Goal: Task Accomplishment & Management: Manage account settings

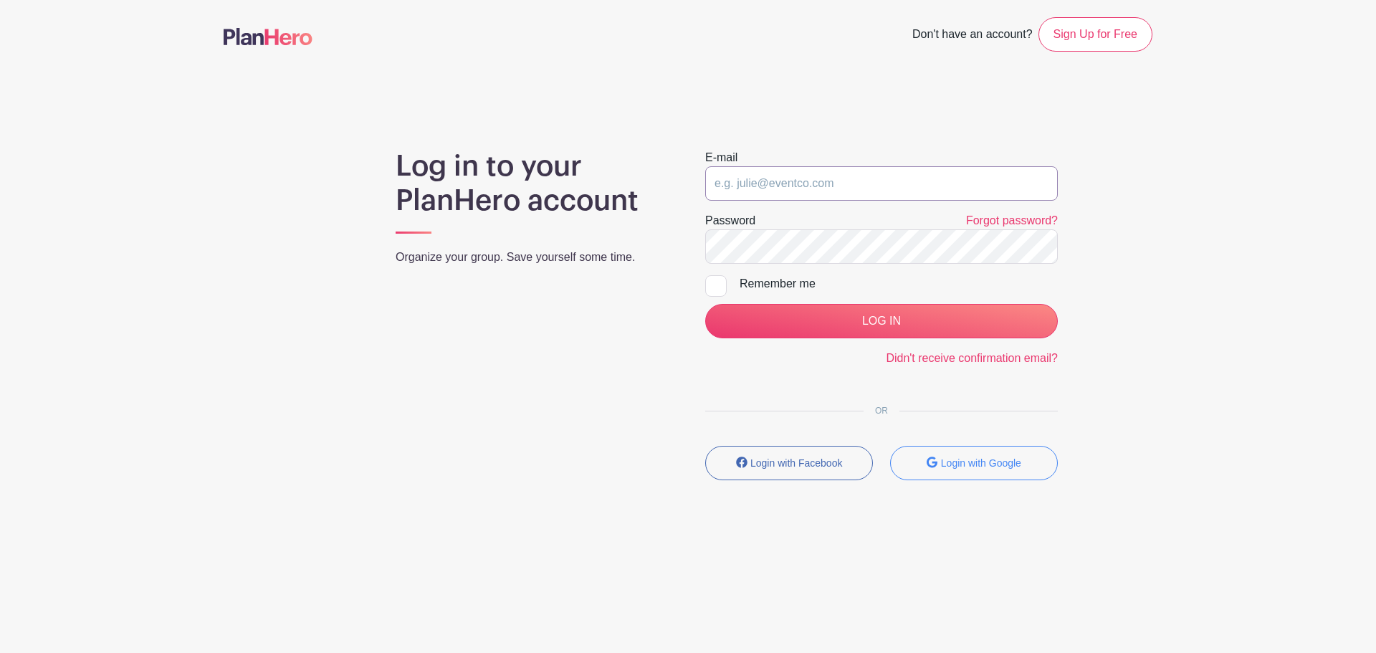
type input "[EMAIL_ADDRESS][PERSON_NAME][DOMAIN_NAME]"
click at [752, 196] on input "[EMAIL_ADDRESS][PERSON_NAME][DOMAIN_NAME]" at bounding box center [881, 183] width 353 height 34
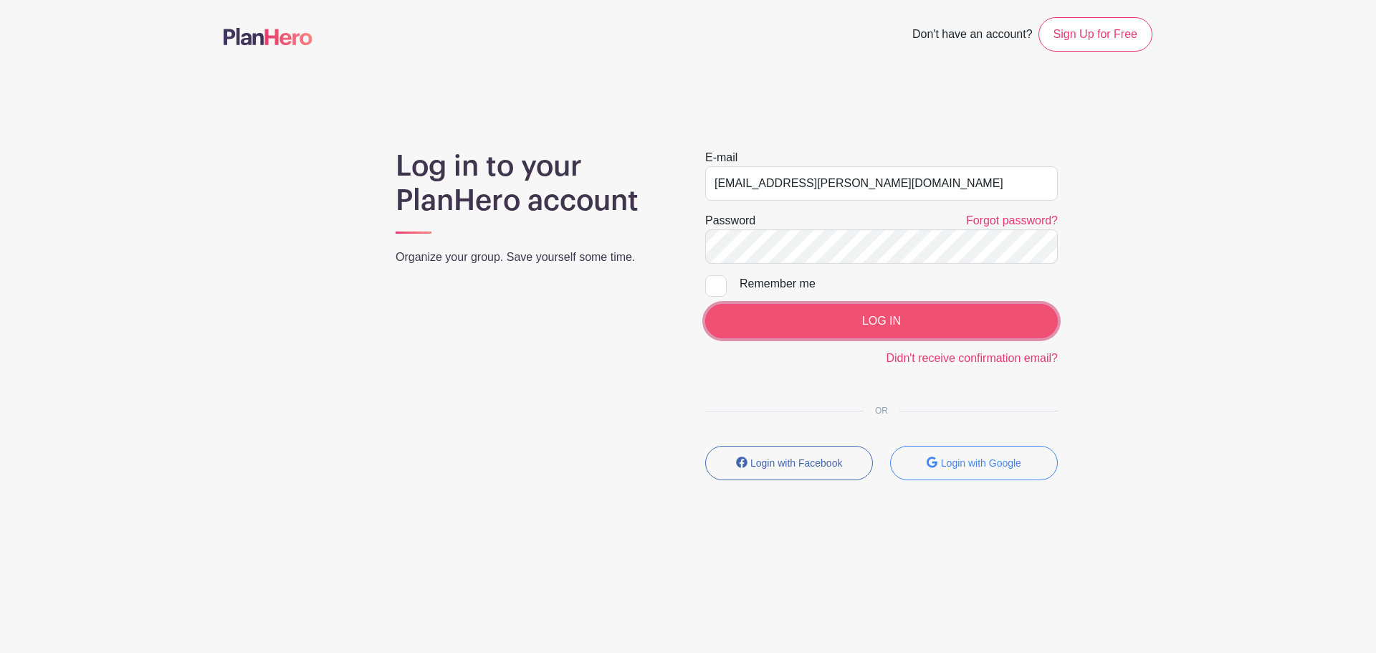
click at [822, 310] on input "LOG IN" at bounding box center [881, 321] width 353 height 34
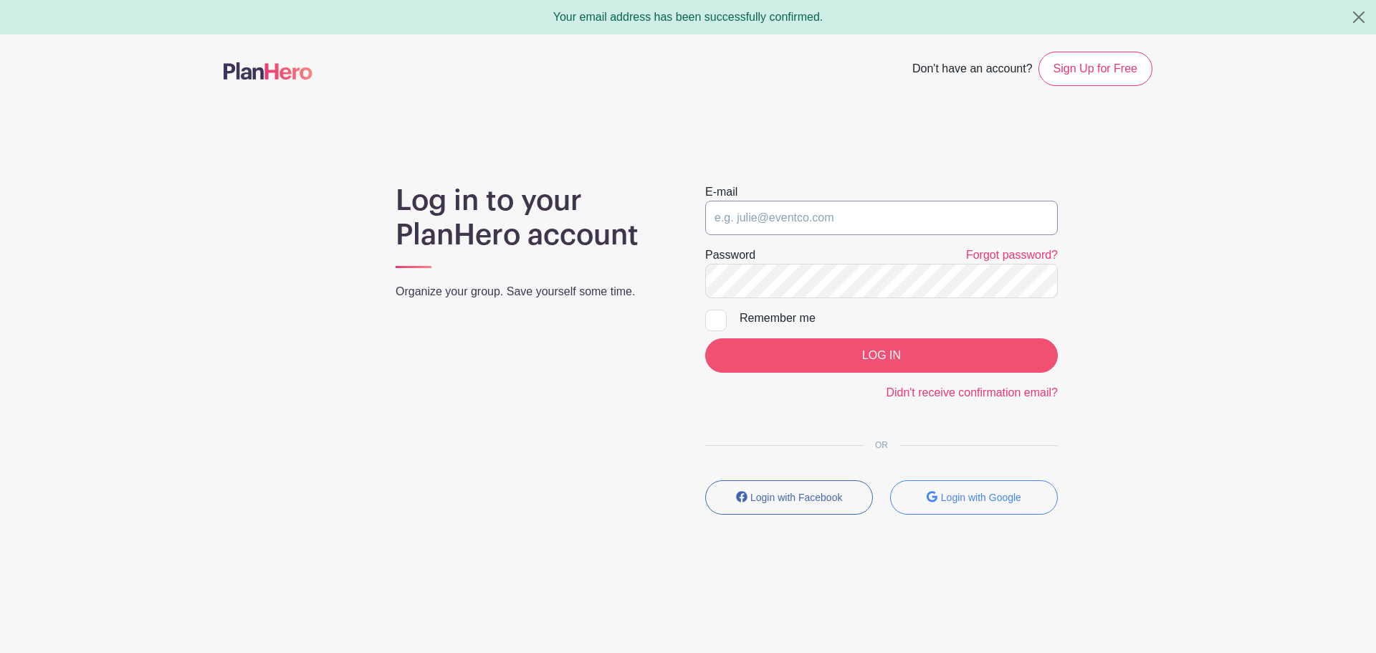
type input "zayh.martinez@gmail.com"
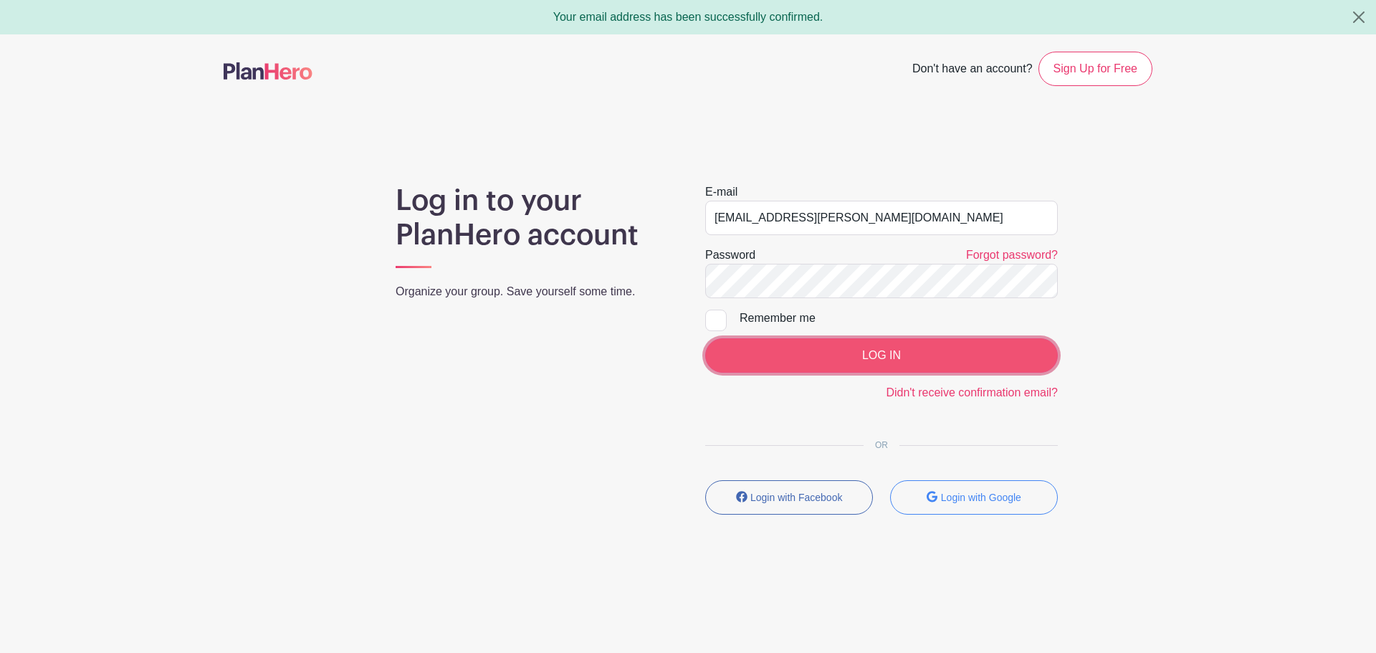
click at [853, 355] on input "LOG IN" at bounding box center [881, 355] width 353 height 34
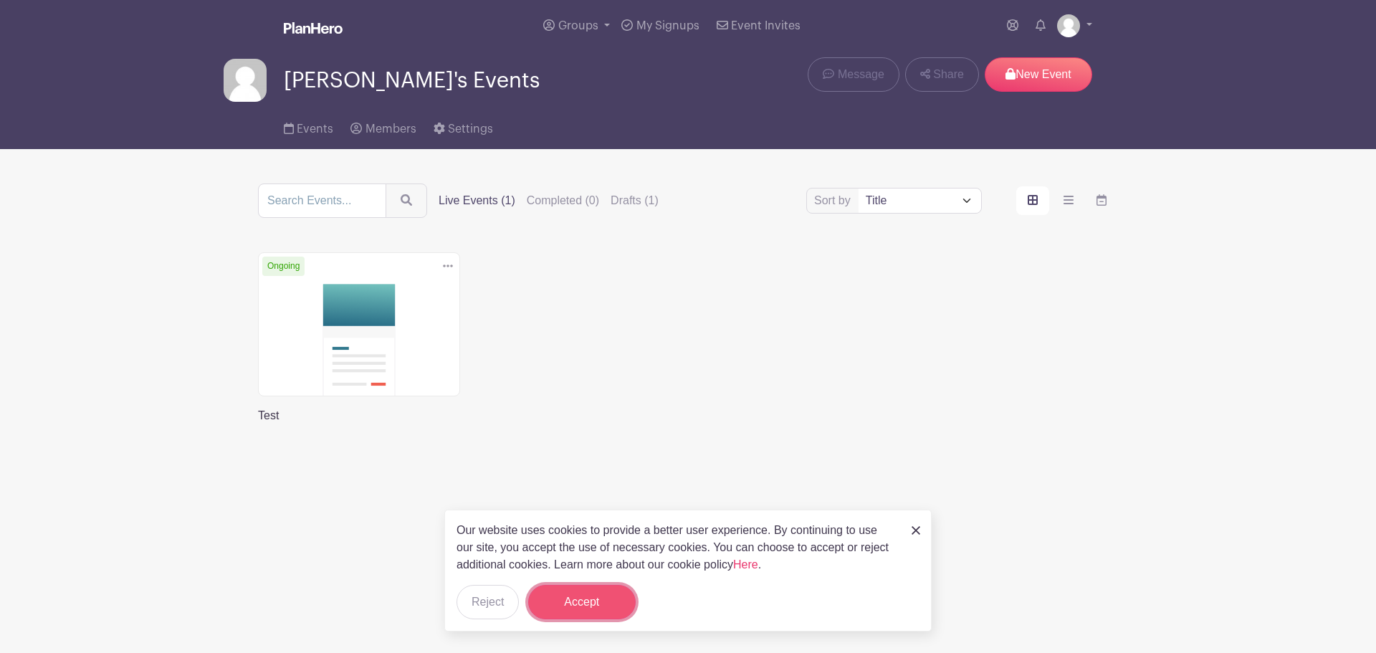
click at [595, 595] on button "Accept" at bounding box center [581, 602] width 107 height 34
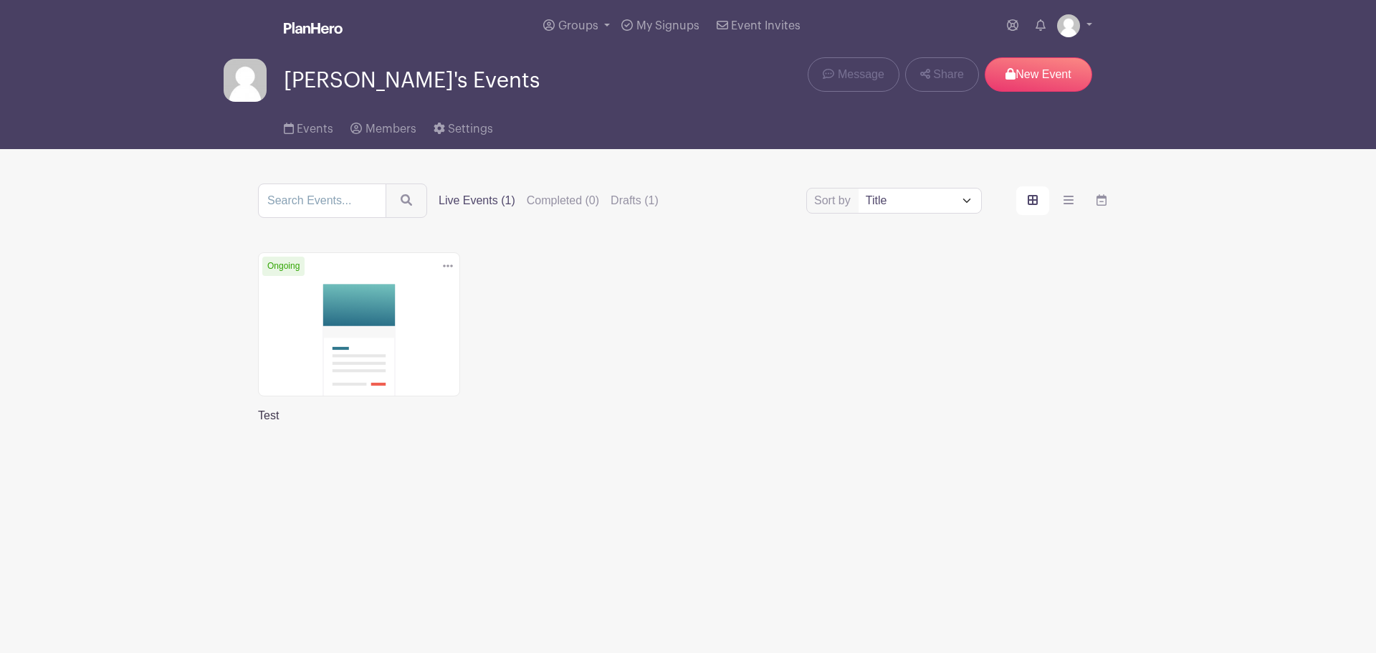
click at [258, 424] on link at bounding box center [258, 424] width 0 height 0
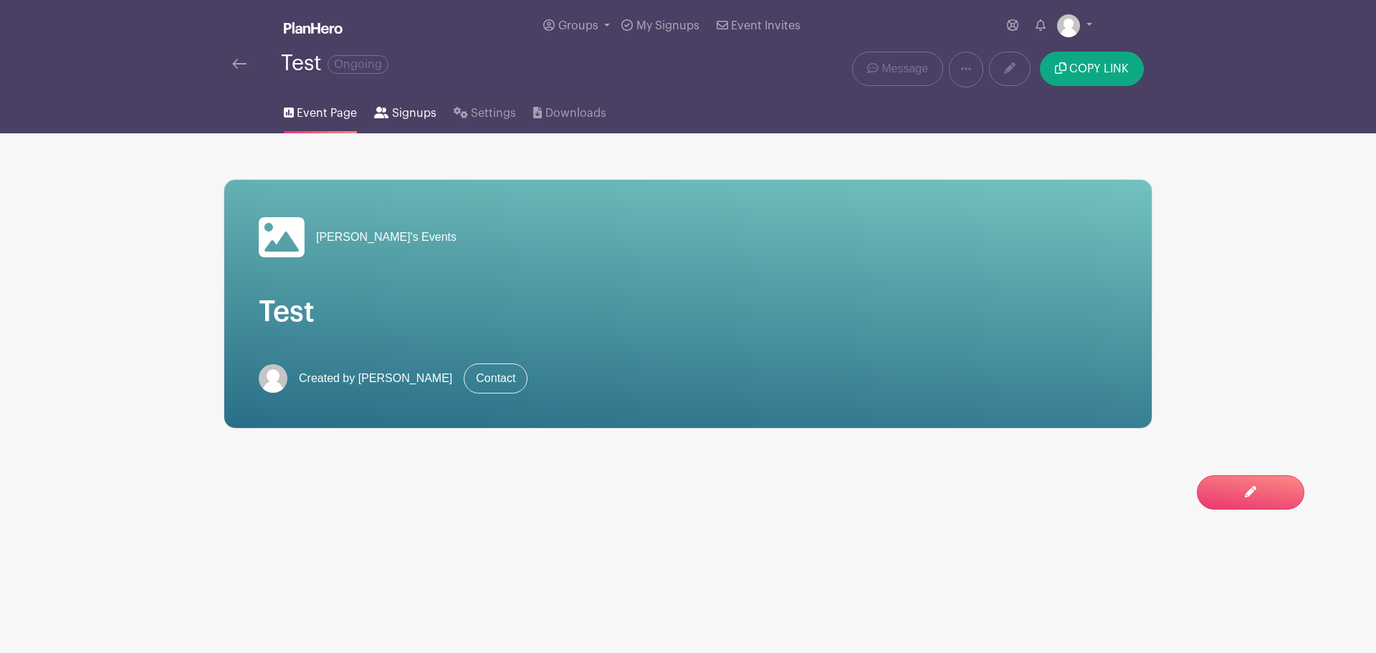
click at [395, 112] on span "Signups" at bounding box center [414, 113] width 44 height 17
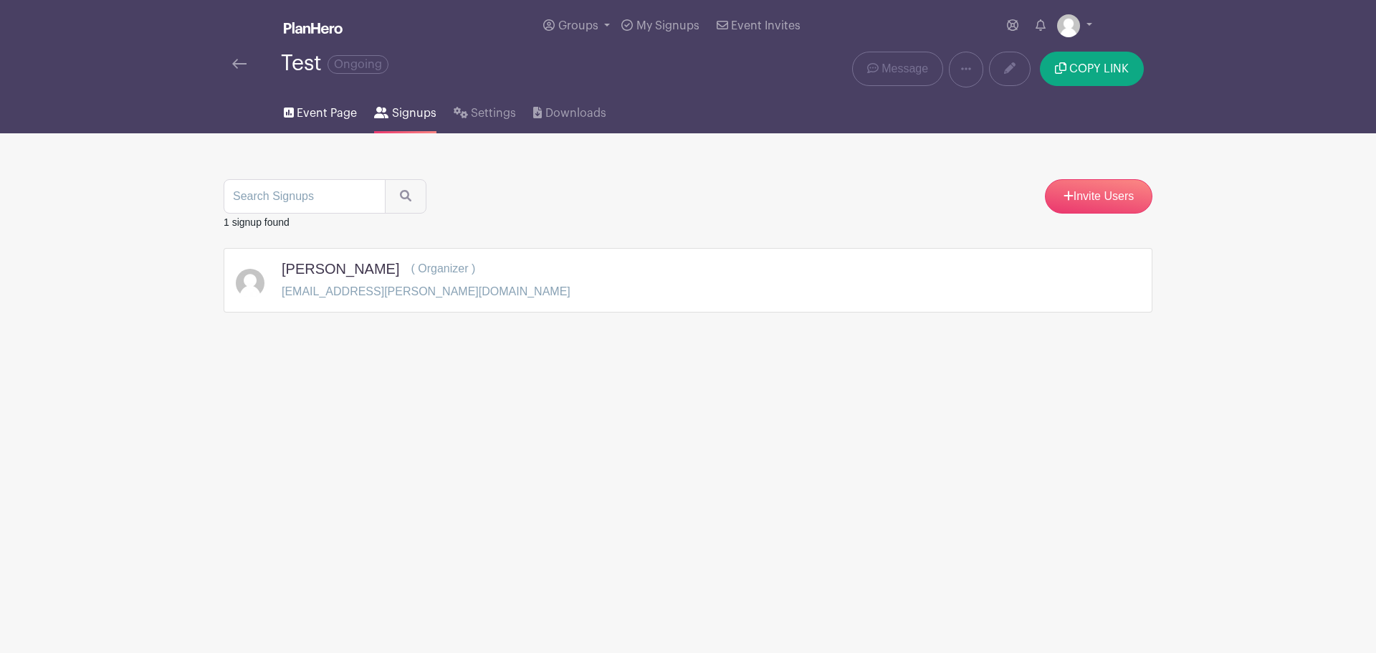
click at [317, 110] on span "Event Page" at bounding box center [327, 113] width 60 height 17
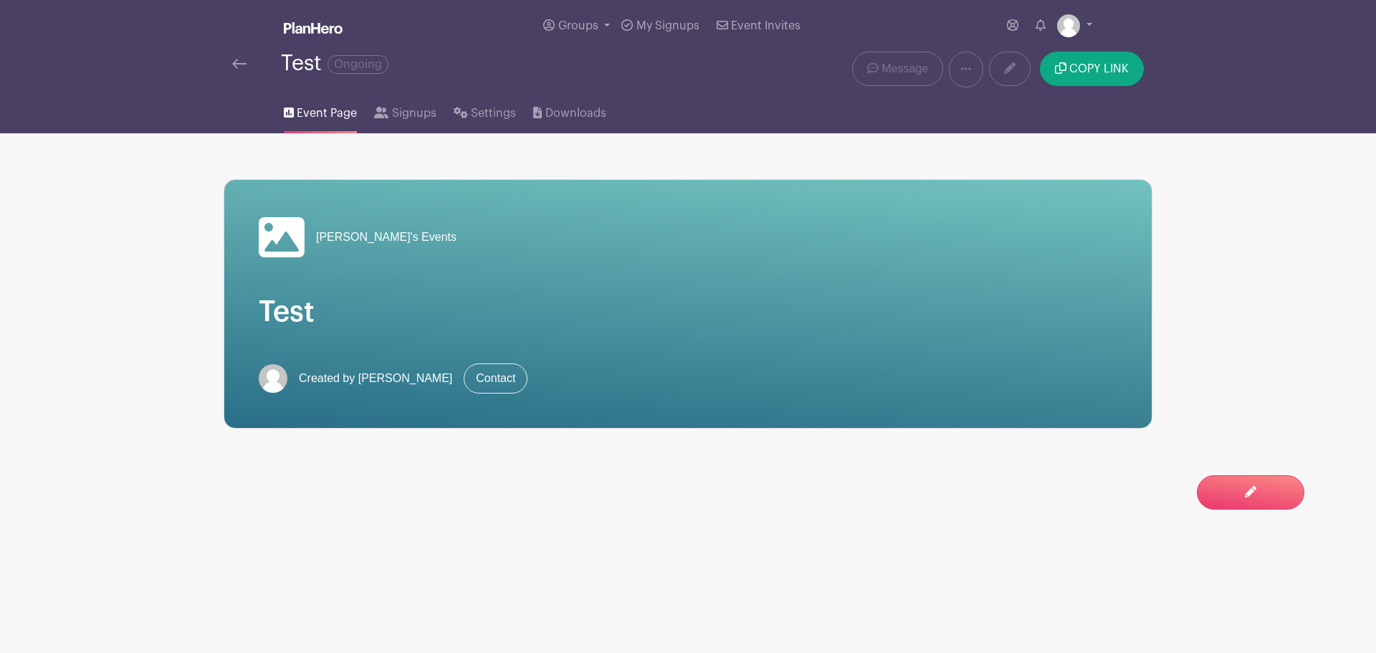
click at [365, 126] on li "Event Page" at bounding box center [329, 110] width 90 height 46
click at [388, 116] on link "Signups" at bounding box center [405, 110] width 62 height 46
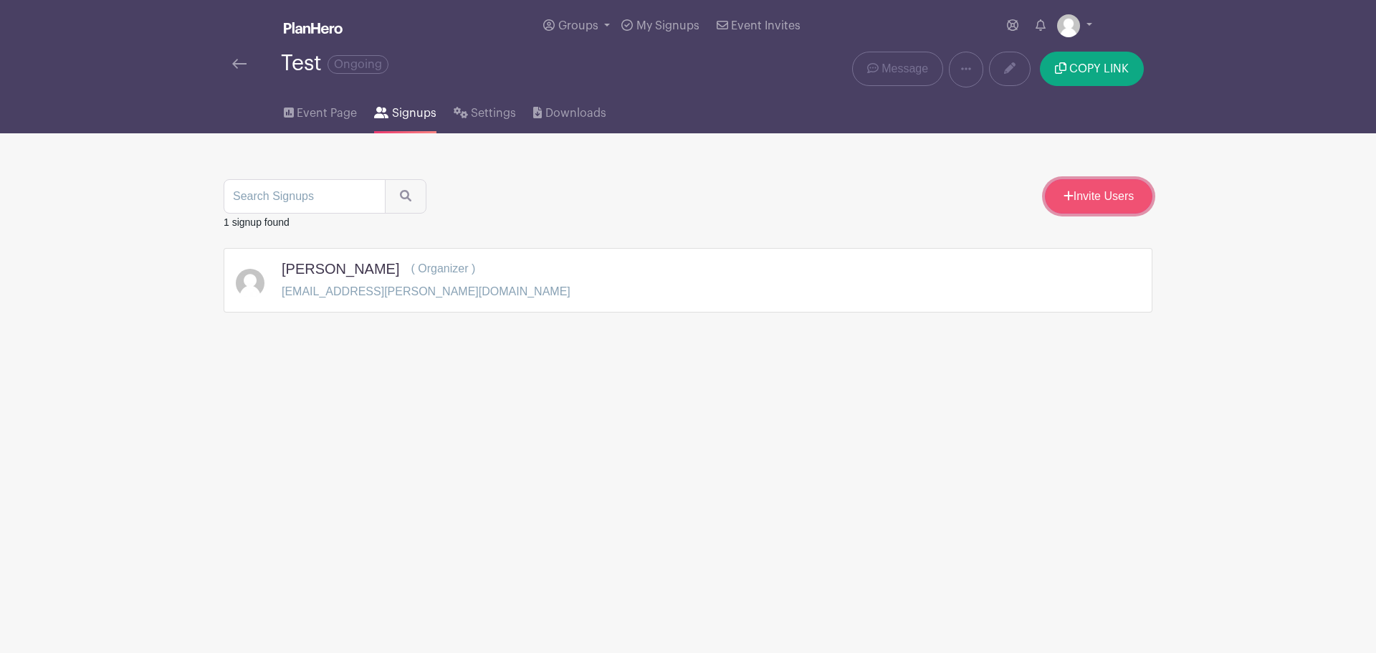
click at [1081, 194] on link "Invite Users" at bounding box center [1098, 196] width 107 height 34
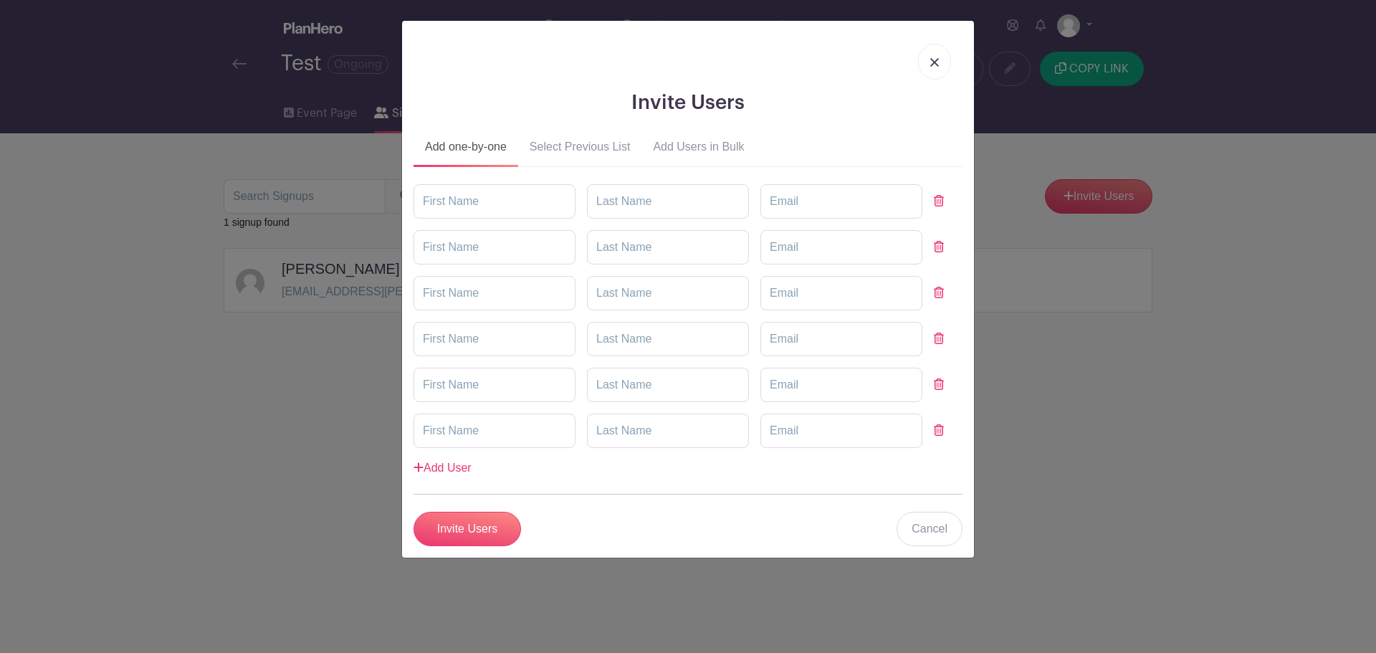
click at [585, 153] on button "Select Previous List" at bounding box center [580, 150] width 124 height 34
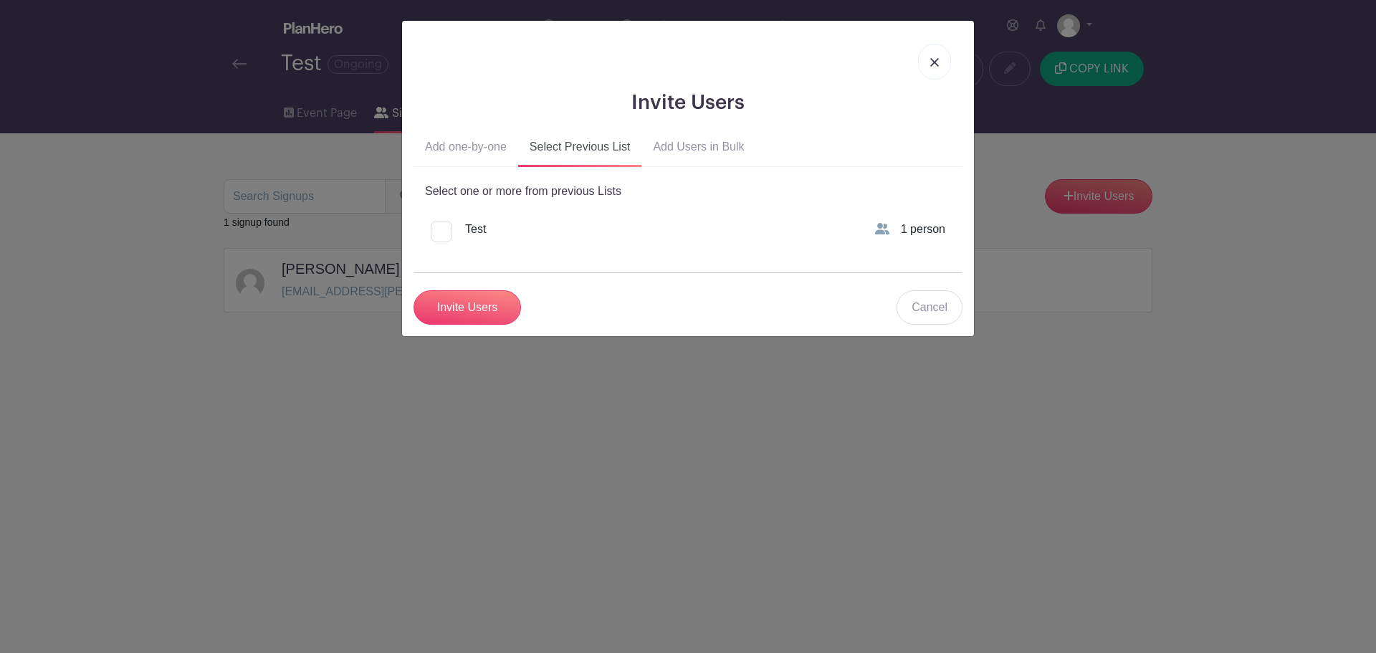
click at [715, 154] on button "Add Users in Bulk" at bounding box center [698, 150] width 114 height 34
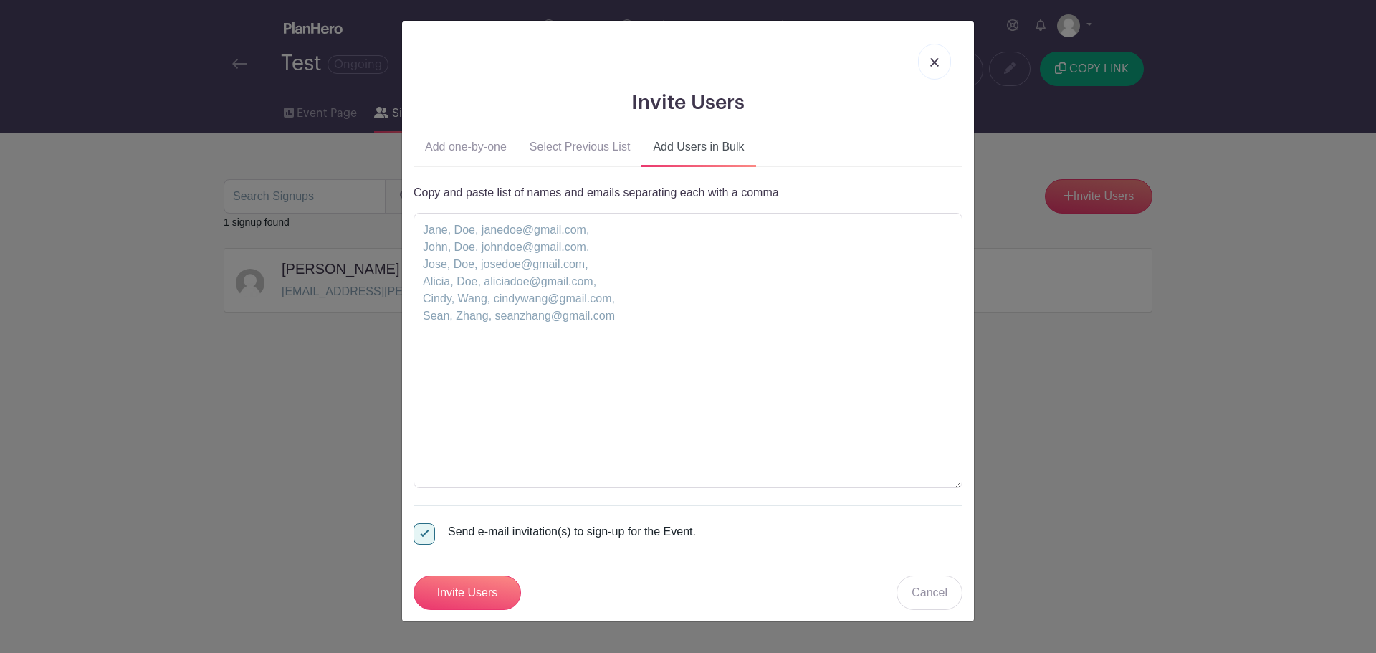
click at [934, 58] on img at bounding box center [934, 62] width 9 height 9
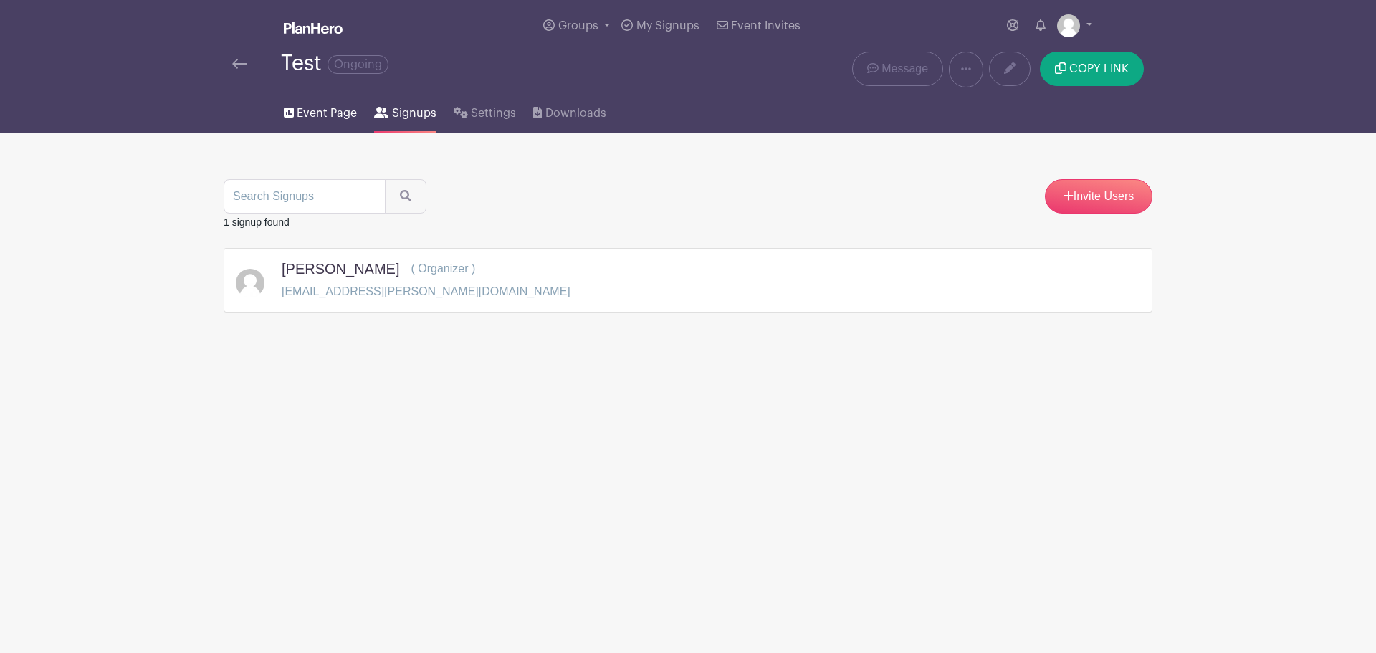
click at [314, 106] on span "Event Page" at bounding box center [327, 113] width 60 height 17
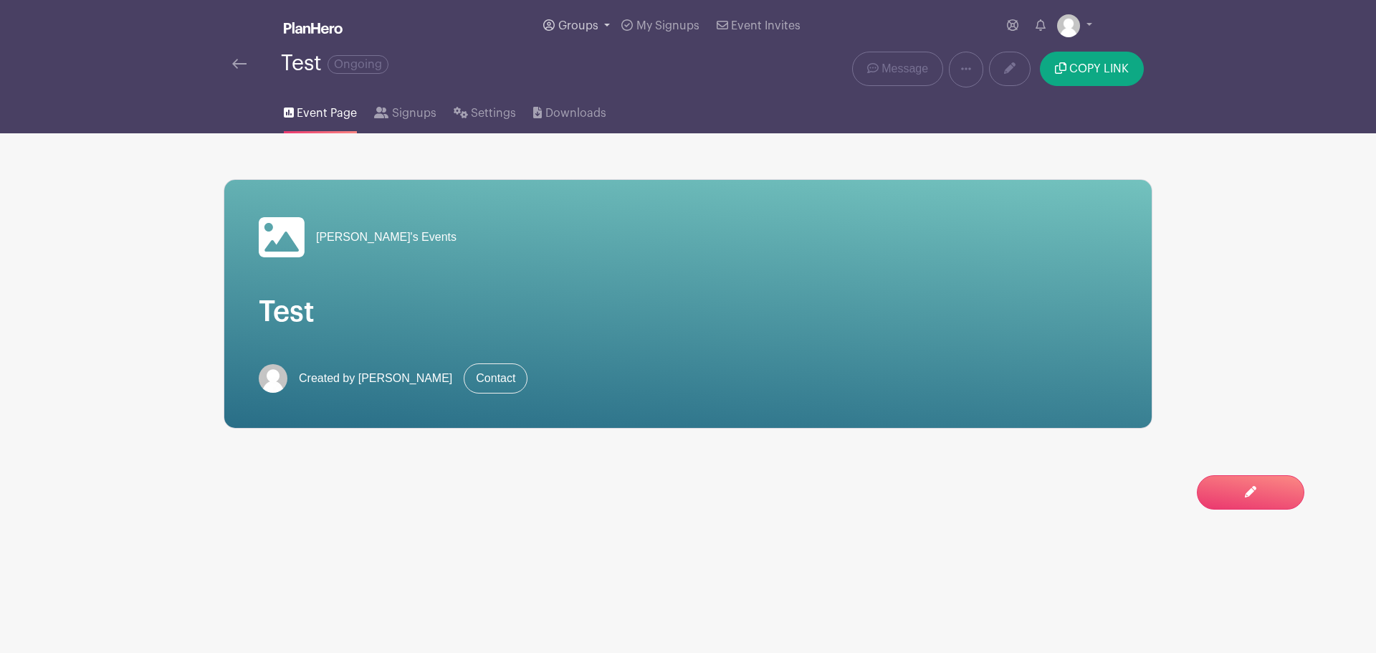
click at [567, 28] on span "Groups" at bounding box center [578, 25] width 40 height 11
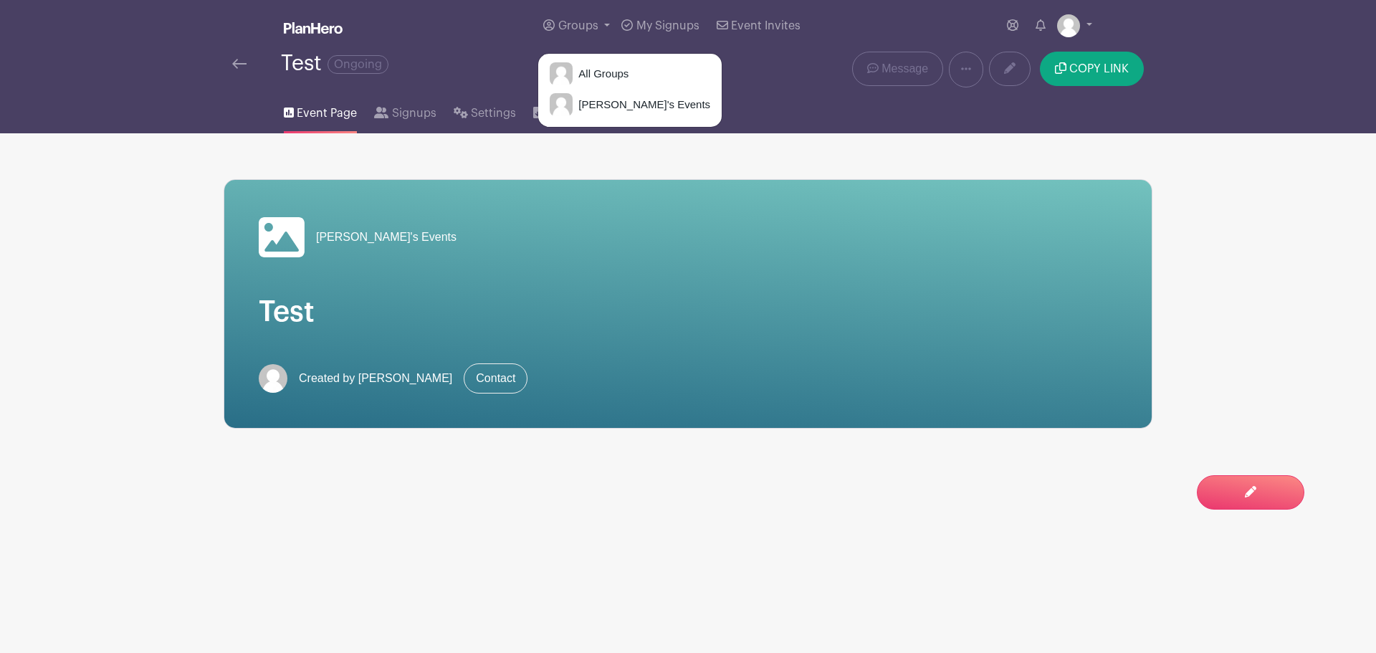
click at [490, 154] on div "Isaiah's Events Test Created by Isaiah Martinez Contact" at bounding box center [688, 280] width 929 height 295
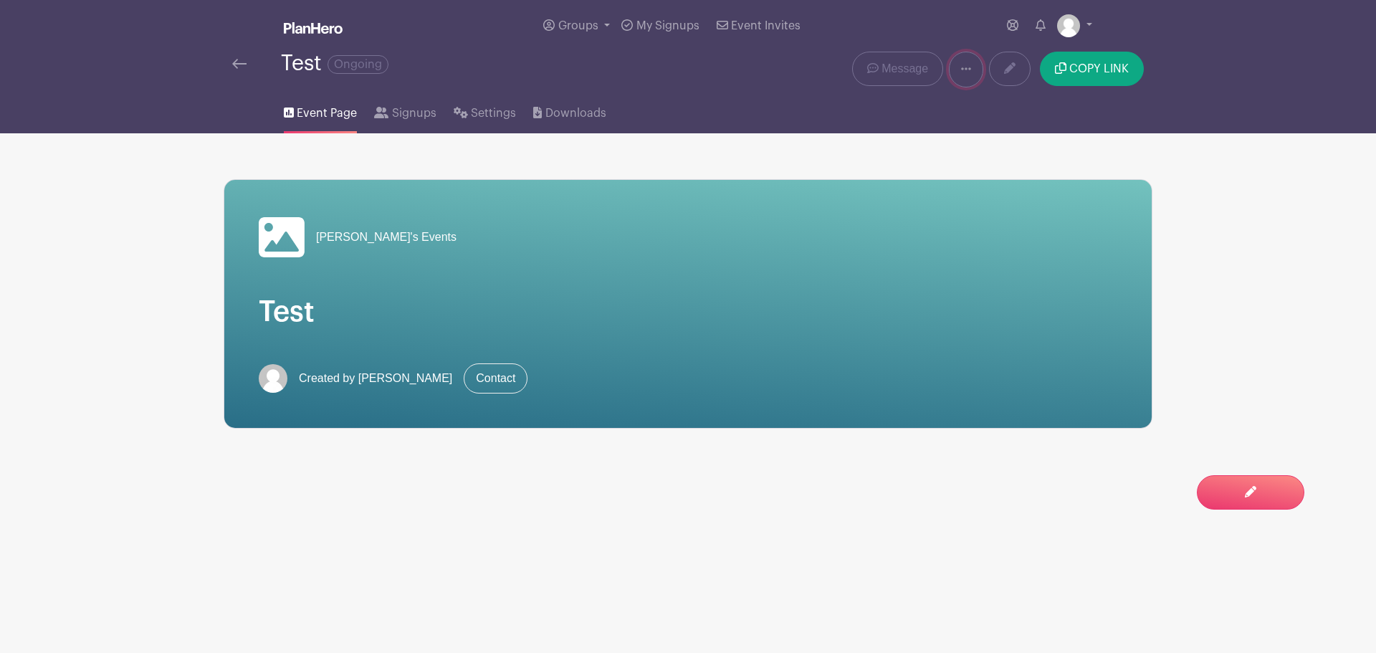
click at [962, 74] on icon at bounding box center [966, 68] width 10 height 11
click at [886, 169] on div "Isaiah's Events Test Created by Isaiah Martinez Contact" at bounding box center [688, 280] width 929 height 295
click at [897, 68] on span "Message" at bounding box center [904, 68] width 47 height 17
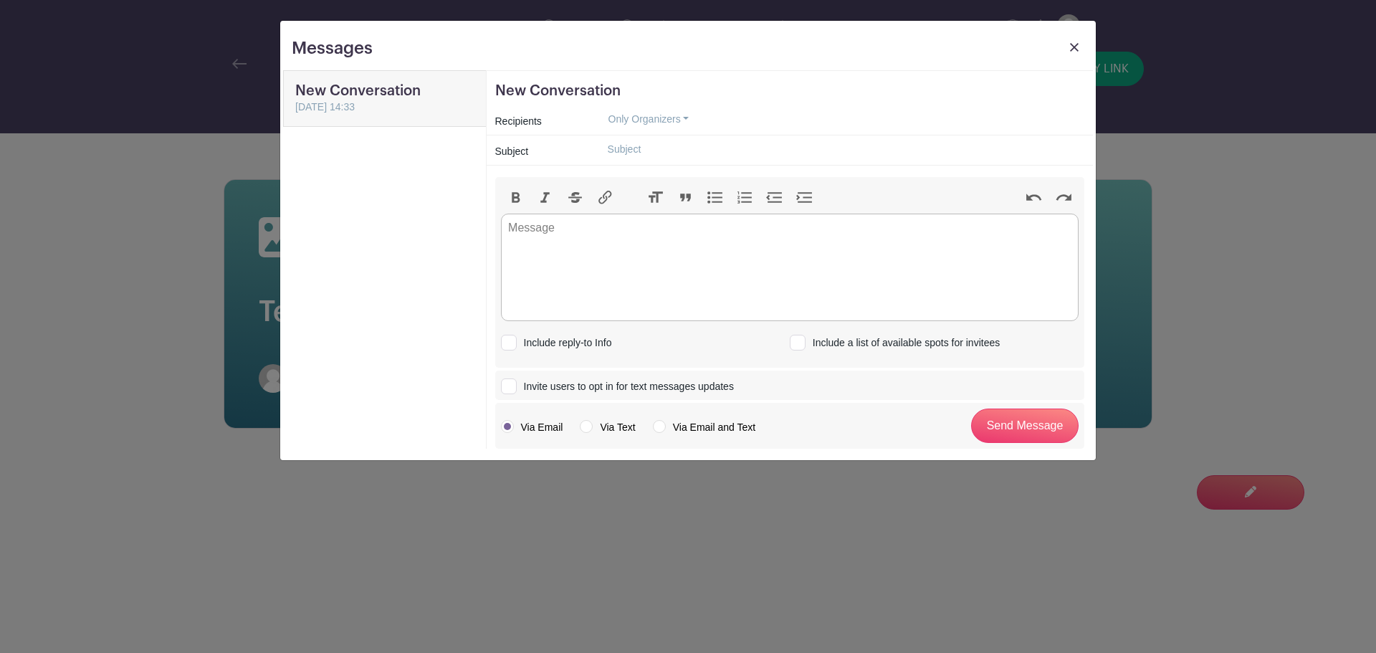
click at [1078, 44] on img at bounding box center [1074, 47] width 9 height 9
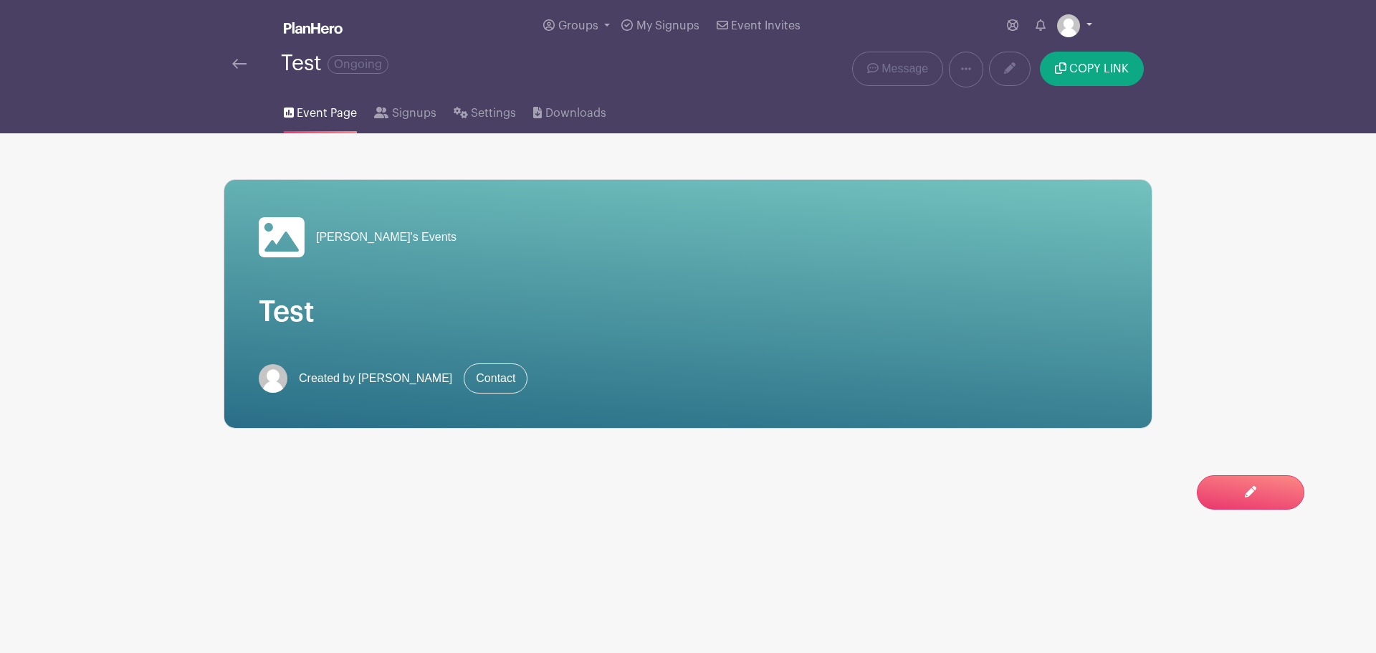
click at [1081, 29] on link at bounding box center [1074, 25] width 35 height 23
click at [635, 156] on div "Isaiah's Events Test Created by Isaiah Martinez Contact" at bounding box center [688, 280] width 929 height 295
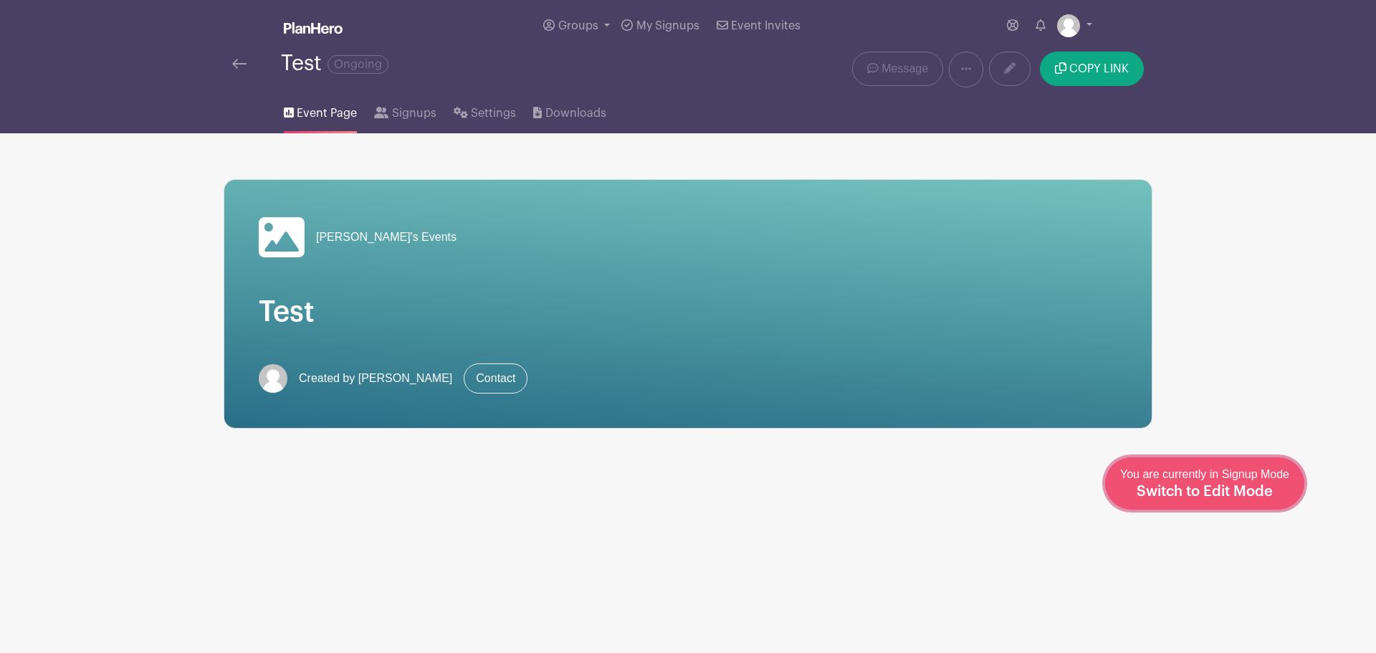
click at [1248, 495] on span "Switch to Edit Mode" at bounding box center [1204, 491] width 136 height 14
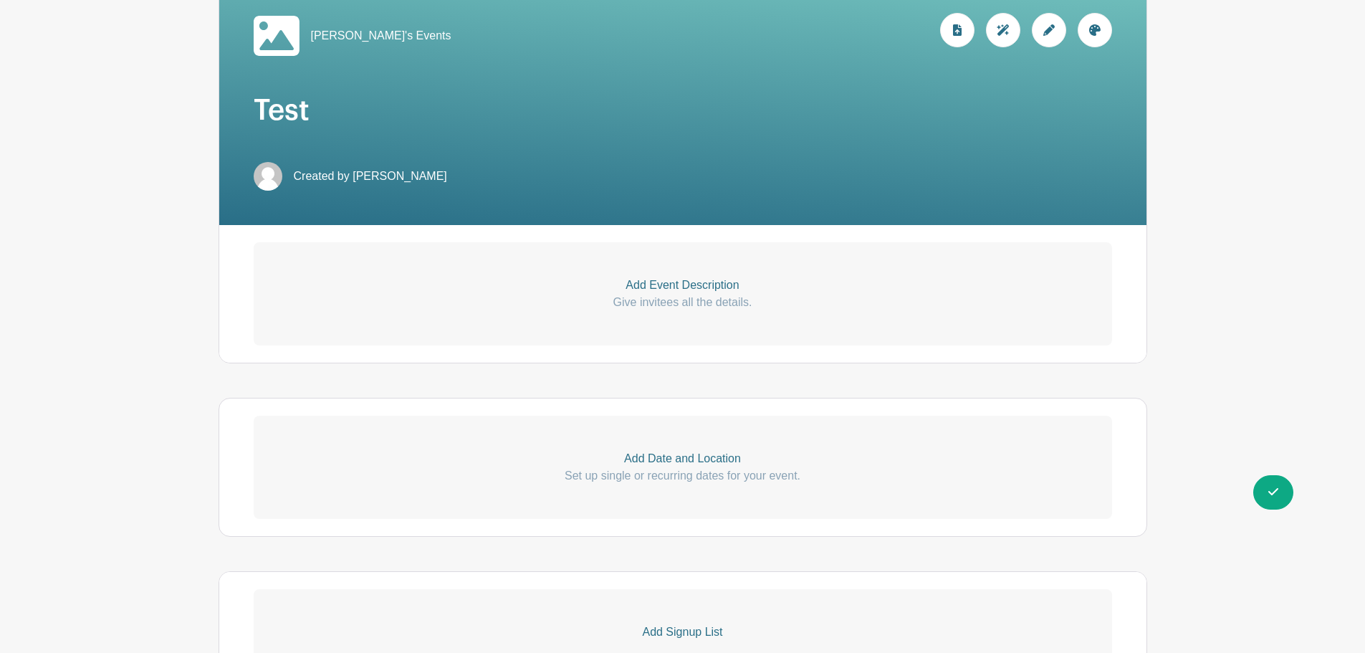
scroll to position [215, 0]
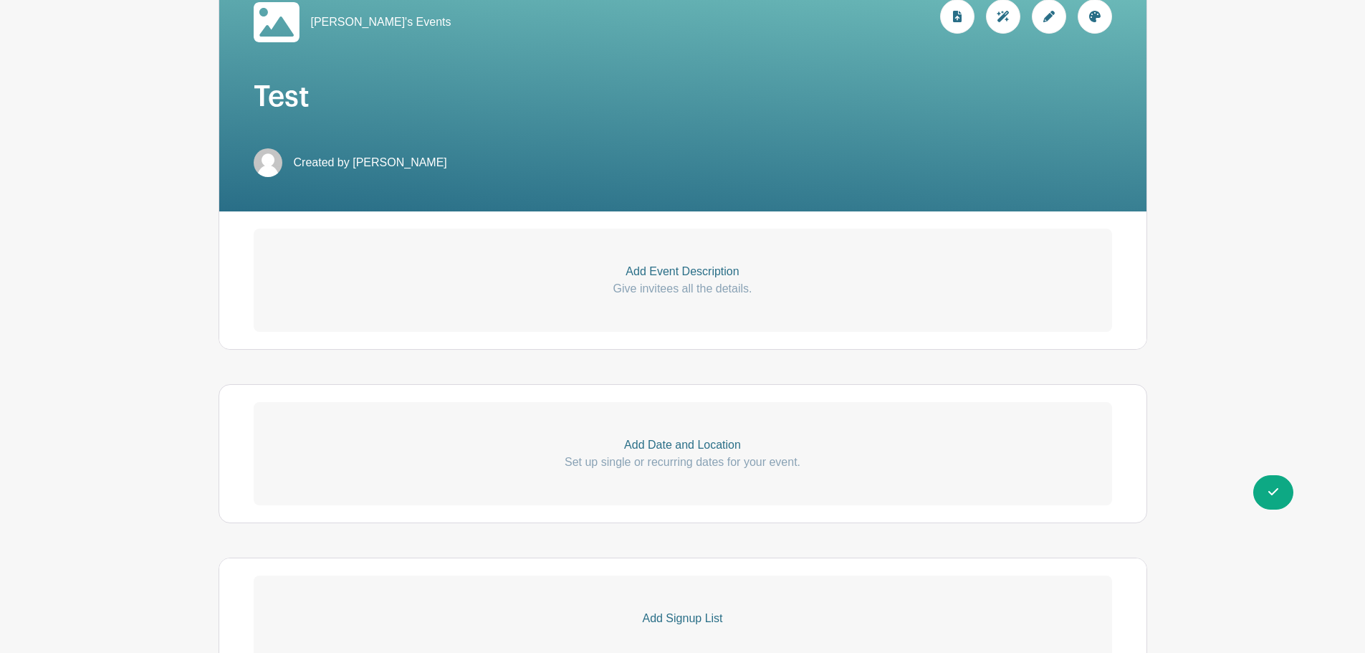
click at [669, 277] on p "Add Event Description" at bounding box center [683, 271] width 858 height 17
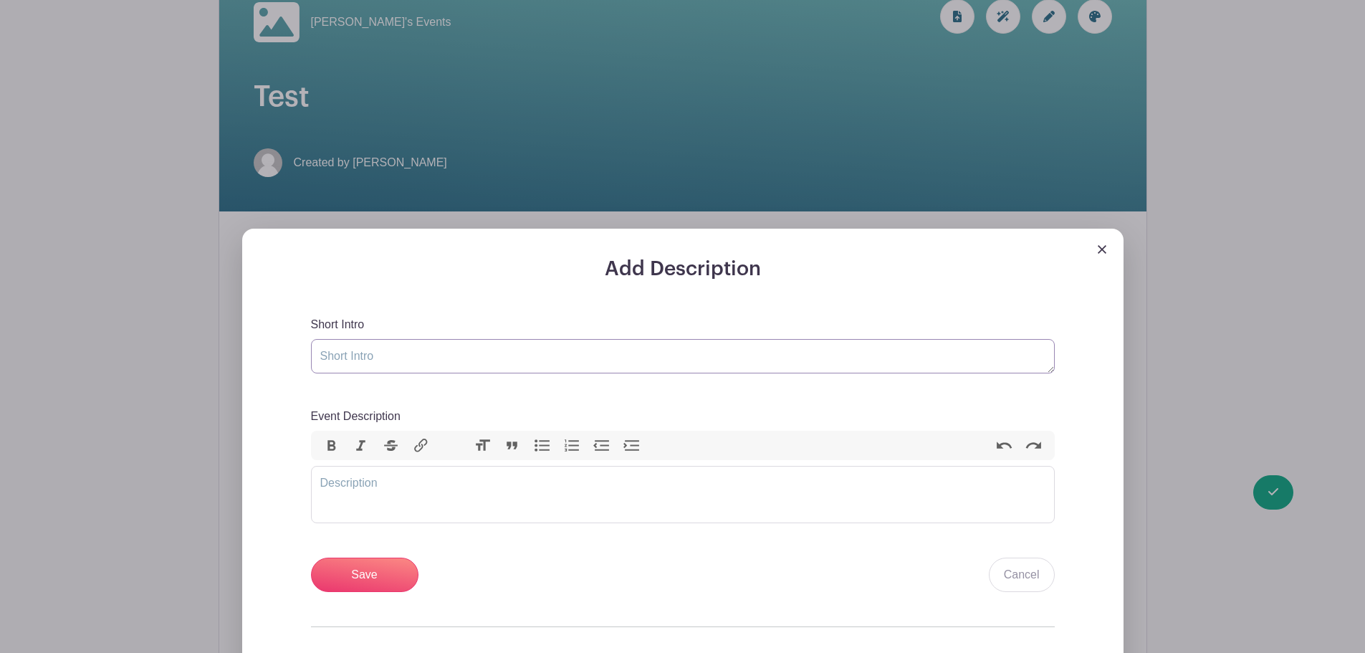
click at [396, 358] on textarea "Short Intro" at bounding box center [683, 356] width 744 height 34
type textarea "test"
click at [382, 580] on input "Save" at bounding box center [364, 574] width 107 height 34
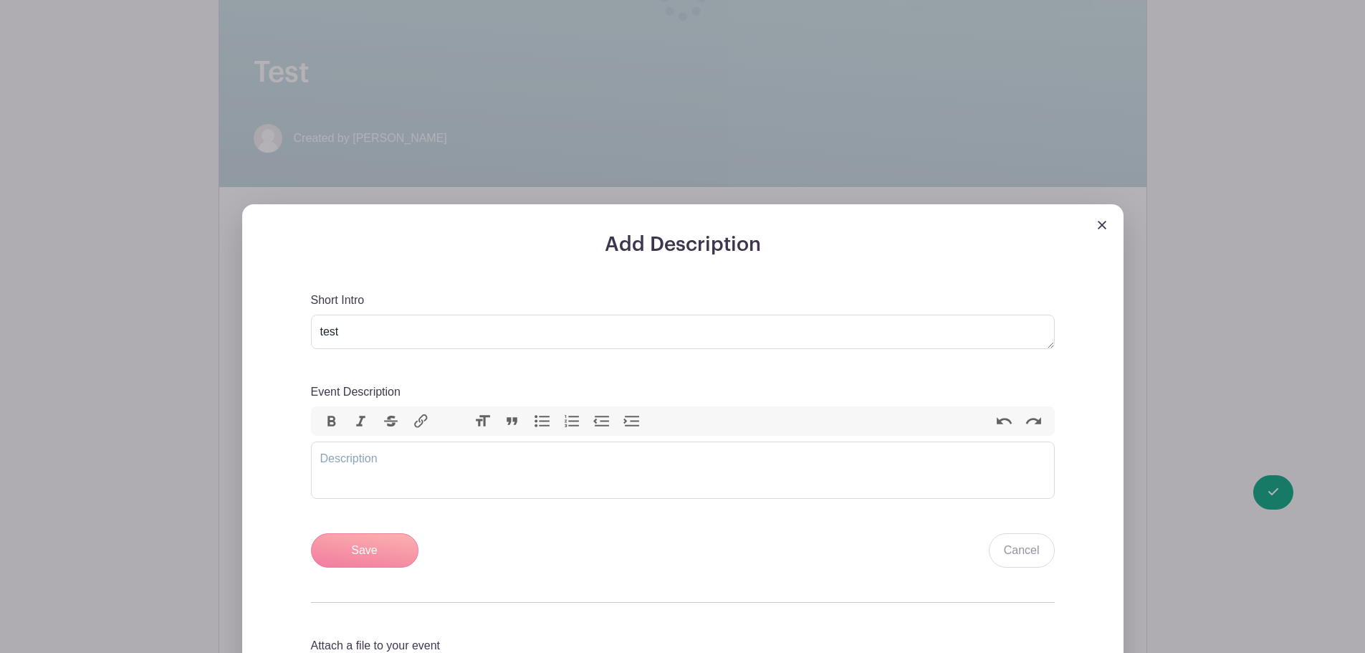
scroll to position [430, 0]
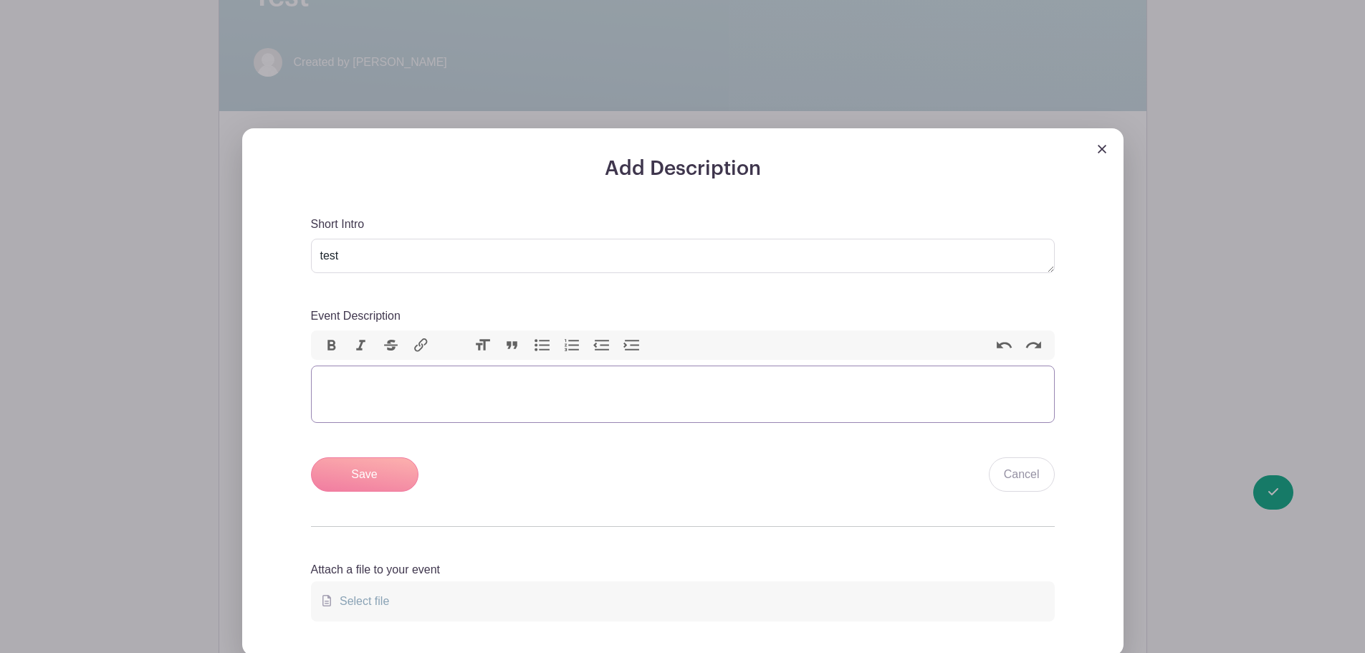
click at [402, 385] on trix-editor "Event Description" at bounding box center [683, 393] width 744 height 57
type trix-editor "<div>testing<br><br></div>"
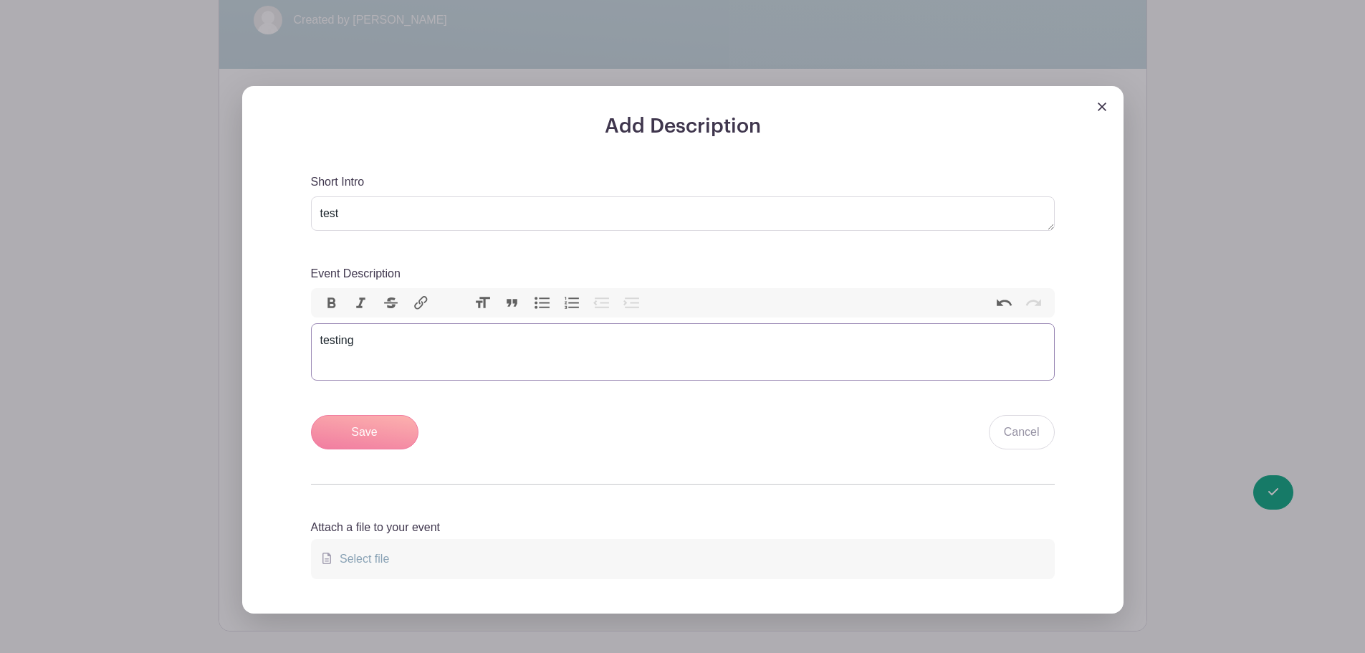
scroll to position [645, 0]
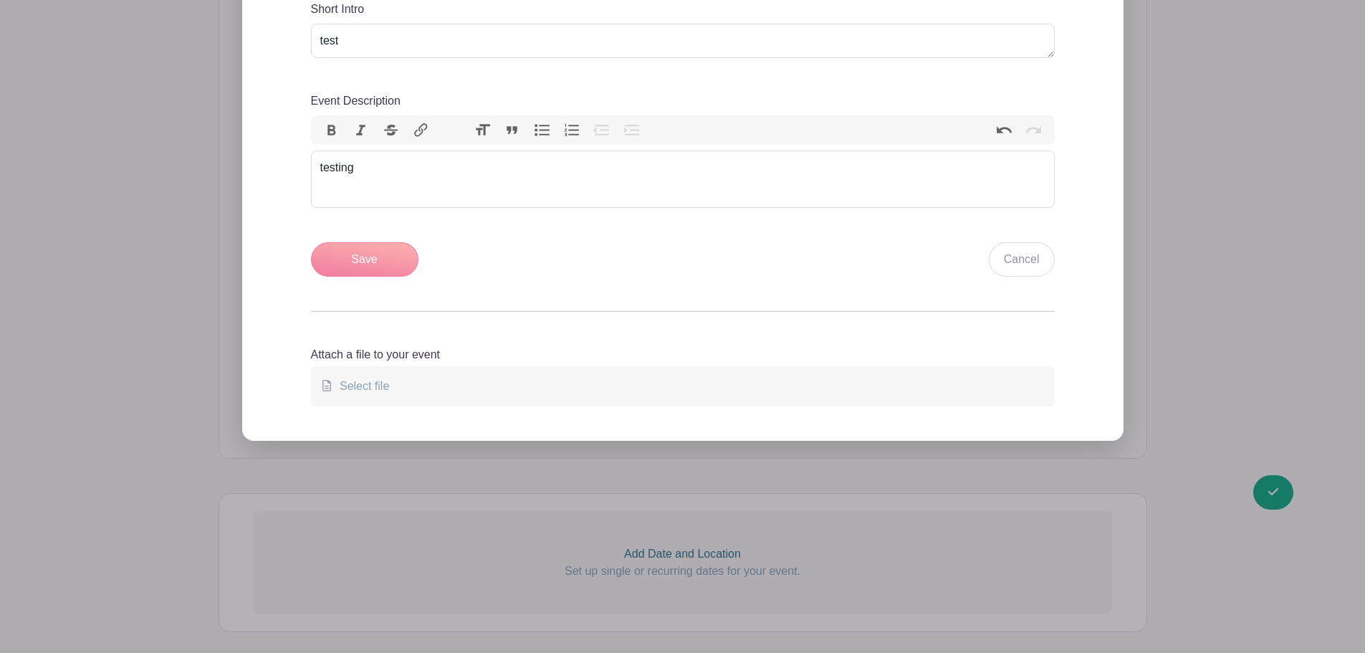
click at [385, 274] on div "Save Cancel" at bounding box center [683, 259] width 744 height 34
click at [383, 257] on div "Save Cancel" at bounding box center [683, 259] width 744 height 34
click at [355, 251] on div "Save Cancel" at bounding box center [683, 259] width 744 height 34
click at [1031, 264] on link "Cancel" at bounding box center [1022, 259] width 66 height 34
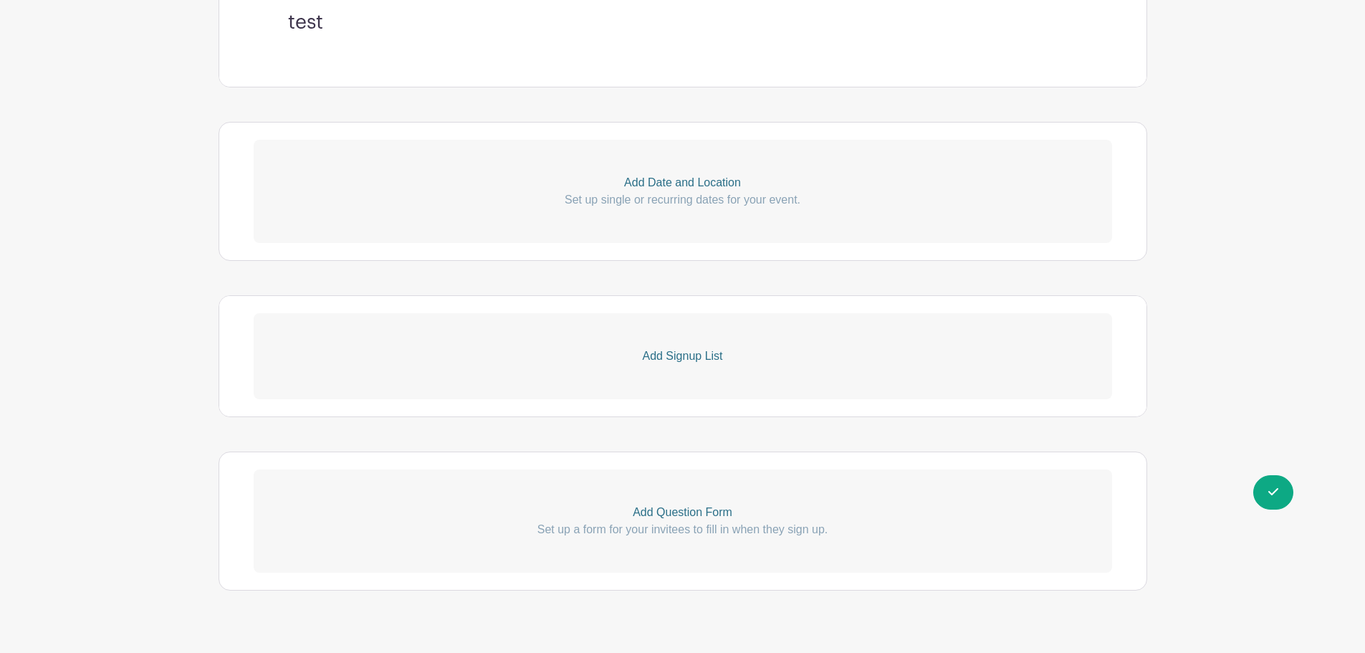
scroll to position [661, 0]
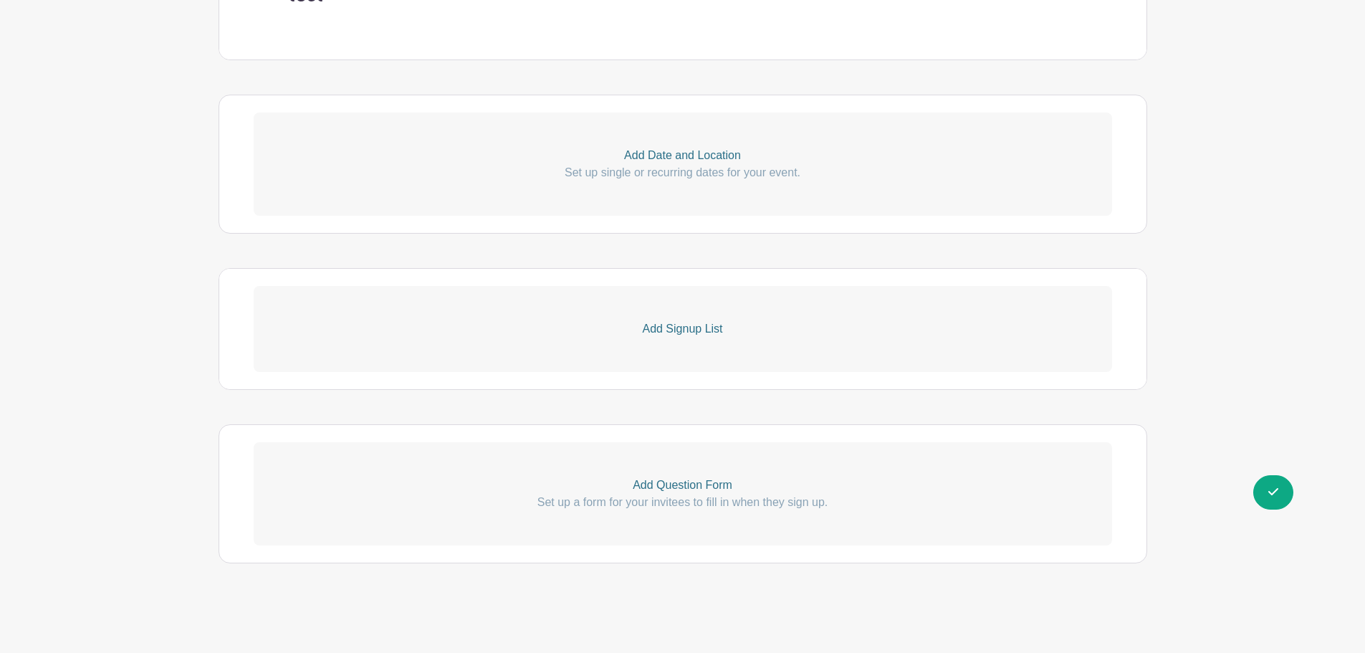
click at [679, 331] on p "Add Signup List" at bounding box center [683, 328] width 858 height 17
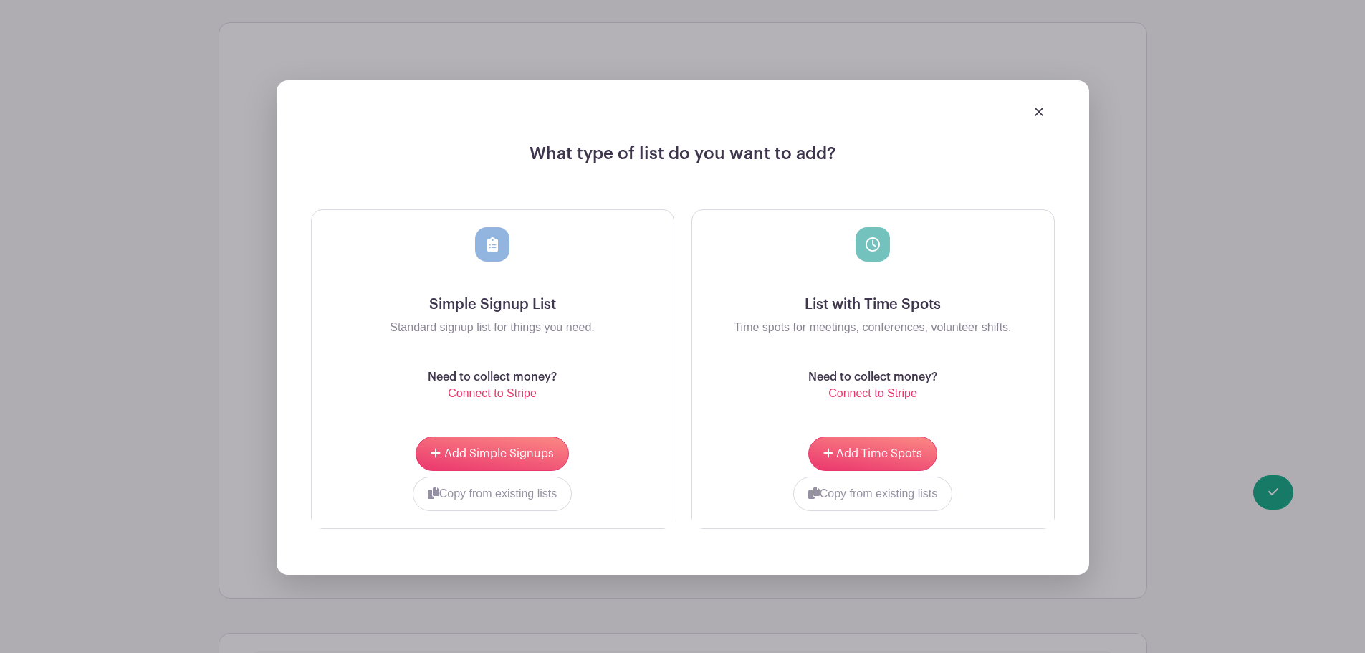
scroll to position [948, 0]
